Goal: Find specific page/section

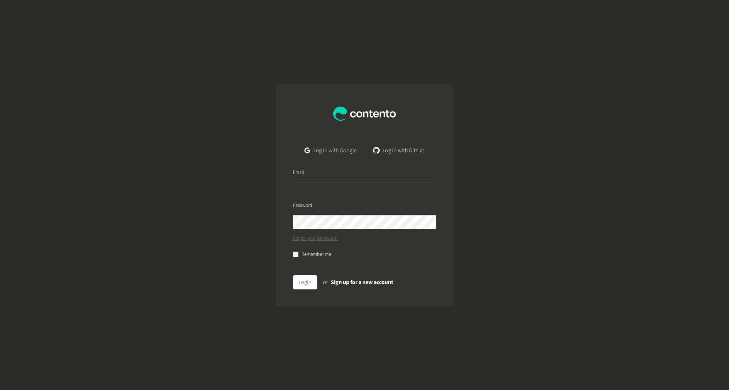
click at [324, 149] on link "Log in with Google" at bounding box center [330, 151] width 63 height 14
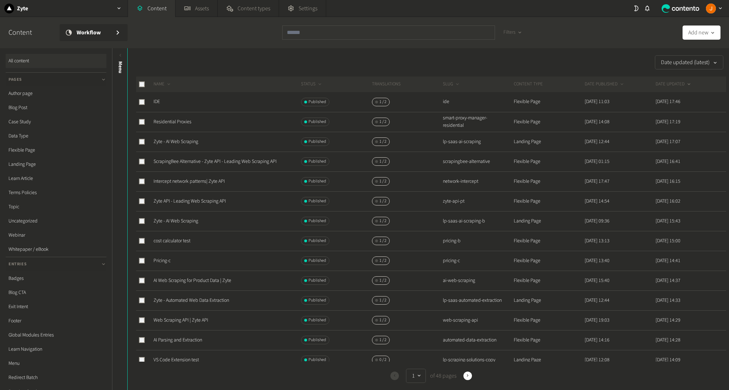
click at [330, 41] on div at bounding box center [388, 36] width 213 height 20
click at [330, 32] on input "text" at bounding box center [388, 33] width 213 height 14
paste input "**********"
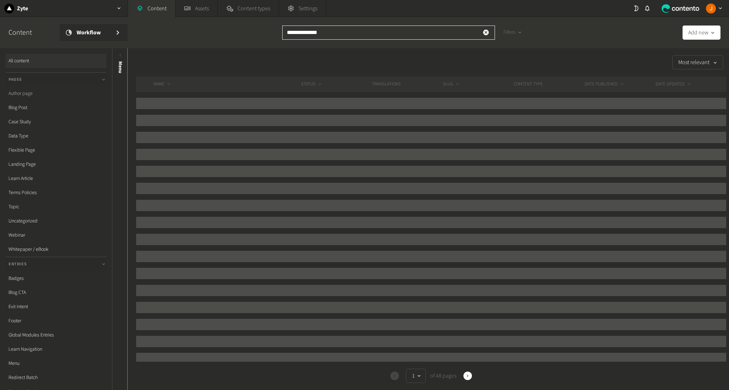
type input "**********"
click at [31, 92] on link "Author page" at bounding box center [56, 93] width 101 height 14
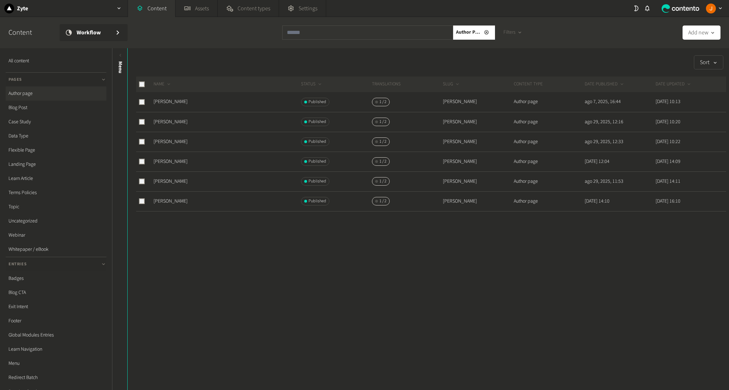
click at [55, 94] on link "Author page" at bounding box center [56, 93] width 101 height 14
click at [47, 106] on link "Blog Post" at bounding box center [56, 108] width 101 height 14
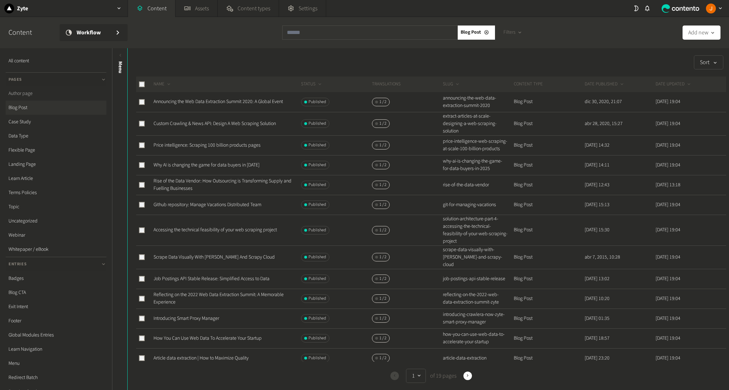
click at [39, 96] on link "Author page" at bounding box center [56, 93] width 101 height 14
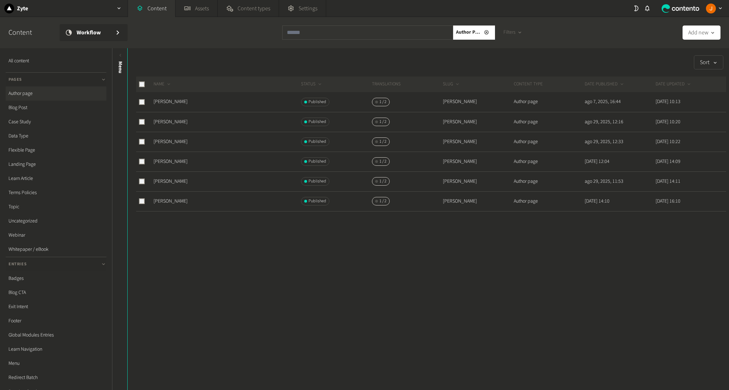
click at [331, 248] on div at bounding box center [431, 234] width 590 height 45
click at [295, 247] on div at bounding box center [431, 234] width 590 height 45
click at [235, 240] on div at bounding box center [431, 234] width 590 height 45
